Goal: Navigation & Orientation: Find specific page/section

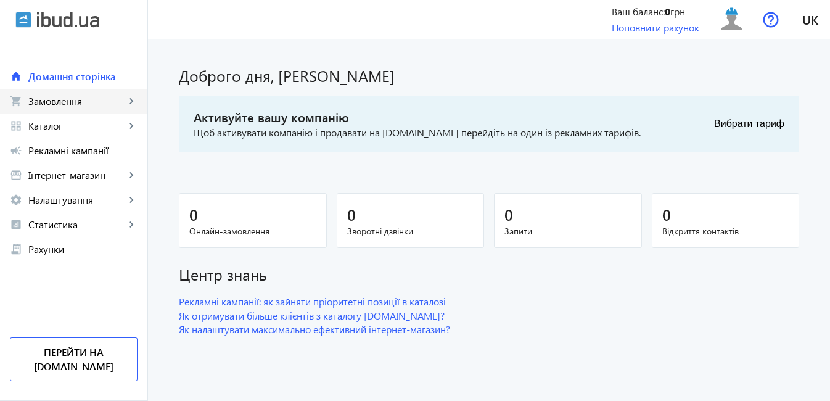
click at [97, 104] on span "Замовлення" at bounding box center [76, 101] width 97 height 12
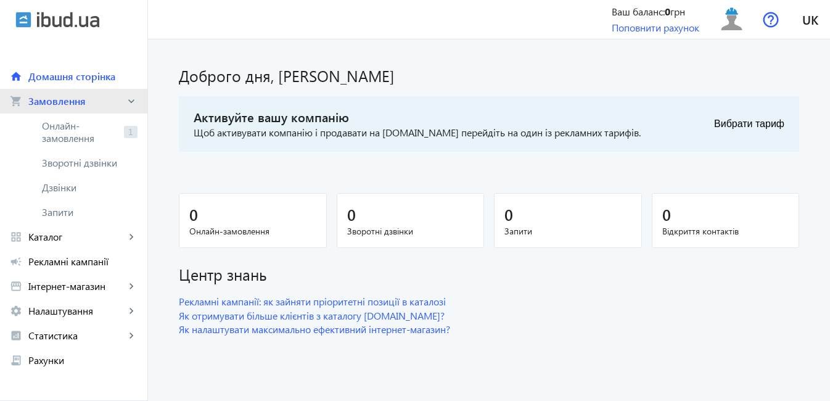
click at [105, 96] on span "Замовлення" at bounding box center [76, 101] width 97 height 12
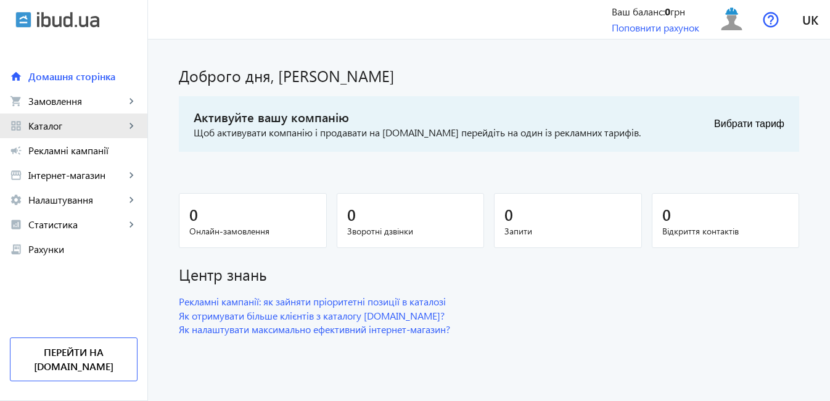
click at [121, 134] on link "grid_view Каталог keyboard_arrow_right" at bounding box center [73, 126] width 147 height 25
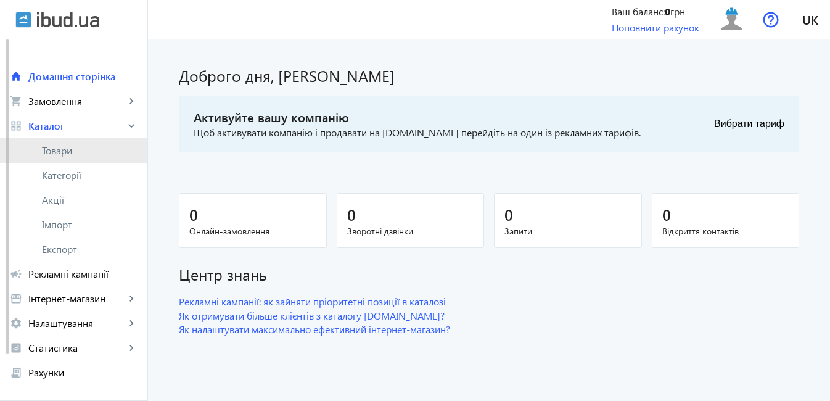
click at [85, 152] on span "Товари" at bounding box center [90, 150] width 96 height 12
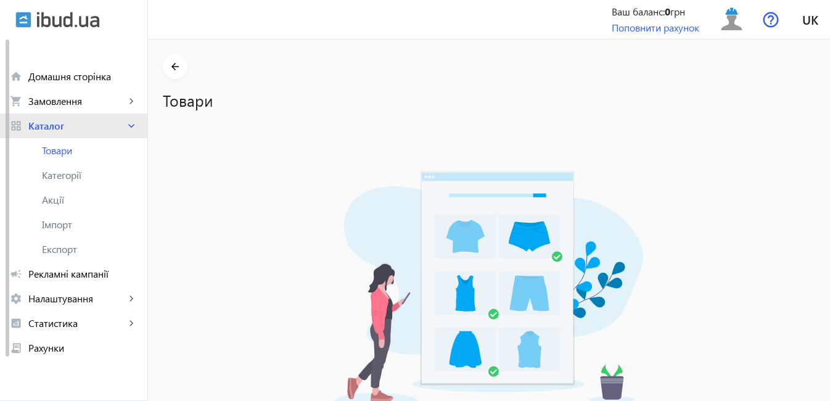
click at [96, 120] on span "Каталог" at bounding box center [76, 126] width 97 height 12
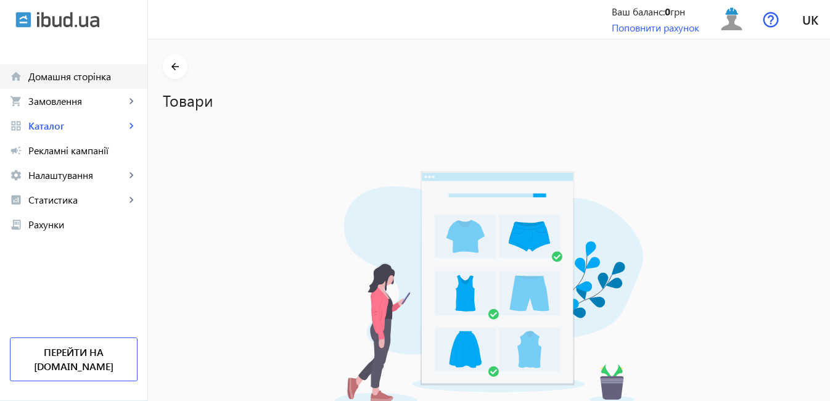
click at [96, 68] on link "home Домашня сторінка" at bounding box center [73, 76] width 147 height 25
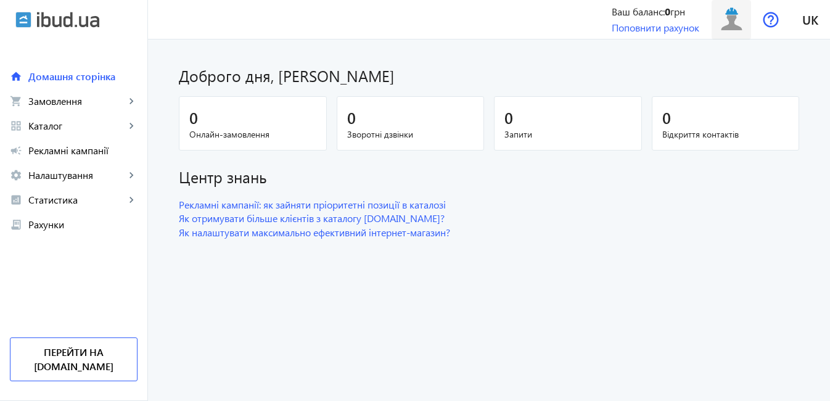
click at [732, 33] on span at bounding box center [731, 20] width 39 height 30
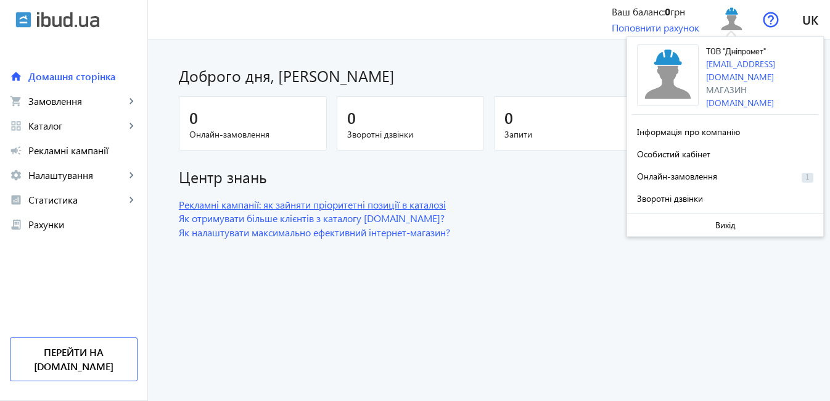
drag, startPoint x: 551, startPoint y: 333, endPoint x: 569, endPoint y: 207, distance: 127.8
click at [551, 334] on dashboard "Доброго дня, [PERSON_NAME] 0 Онлайн-замовлення 0 Зворотні дзвінки 0 Запити 0 Ві…" at bounding box center [489, 219] width 682 height 361
